Goal: Task Accomplishment & Management: Use online tool/utility

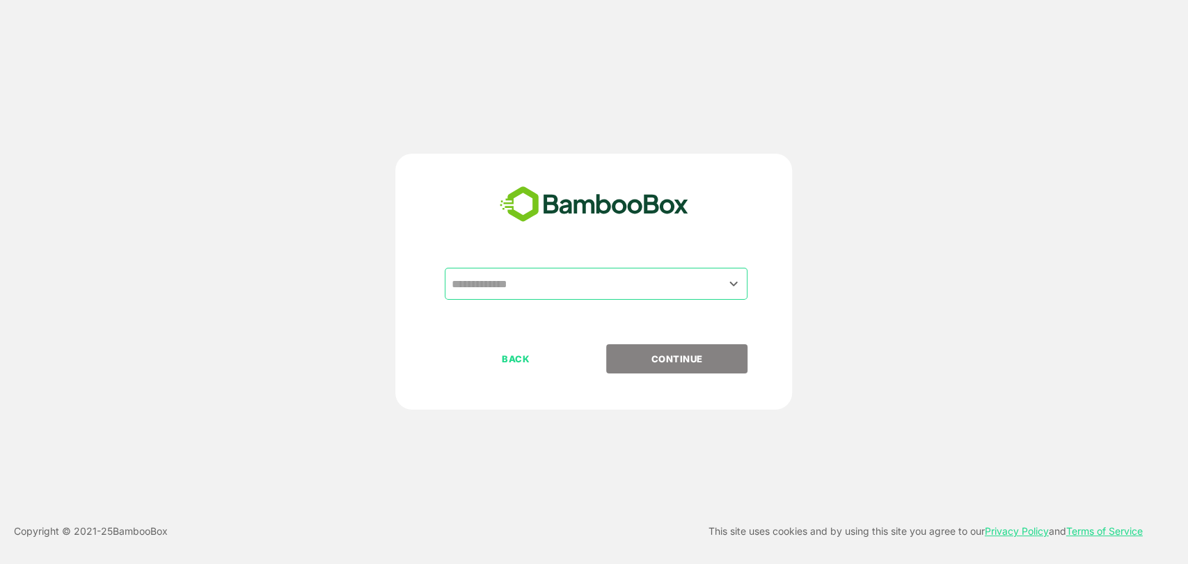
click at [539, 288] on input "text" at bounding box center [596, 284] width 297 height 26
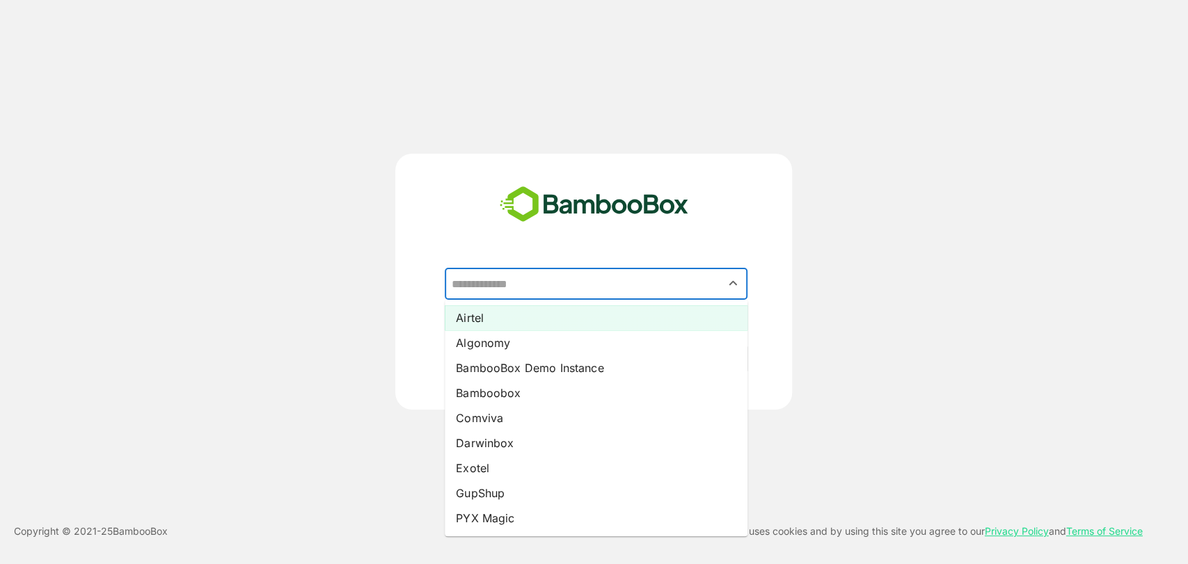
click at [515, 309] on li "Airtel" at bounding box center [596, 318] width 303 height 25
type input "******"
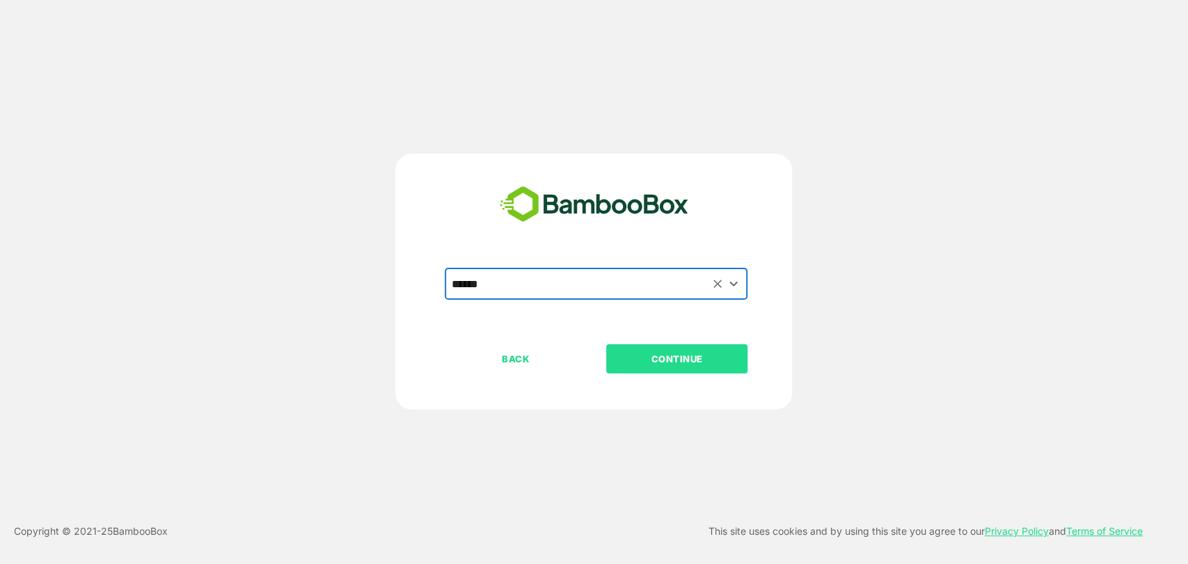
click at [663, 363] on p "CONTINUE" at bounding box center [677, 358] width 139 height 15
